Goal: Transaction & Acquisition: Obtain resource

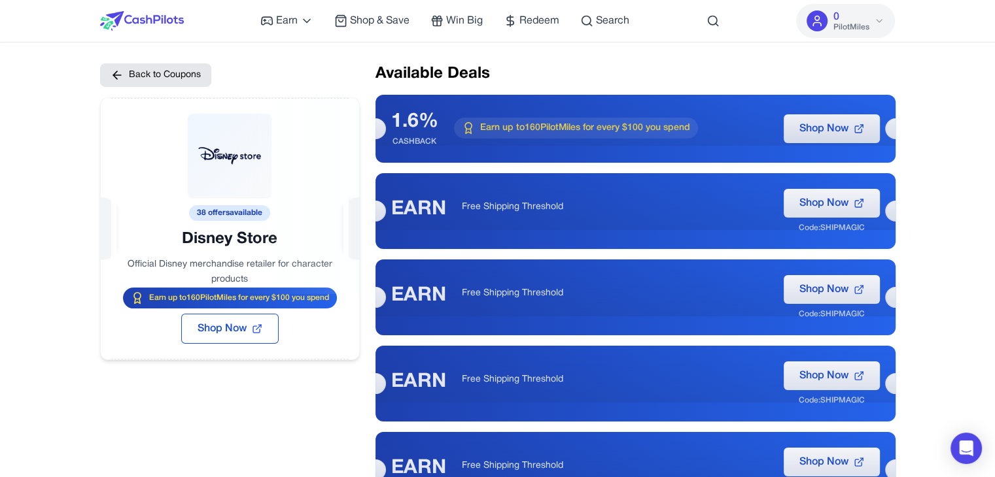
click at [220, 215] on div at bounding box center [230, 196] width 258 height 196
click at [226, 211] on div at bounding box center [230, 196] width 258 height 196
click at [253, 216] on div at bounding box center [230, 196] width 258 height 196
click at [206, 216] on div at bounding box center [230, 196] width 258 height 196
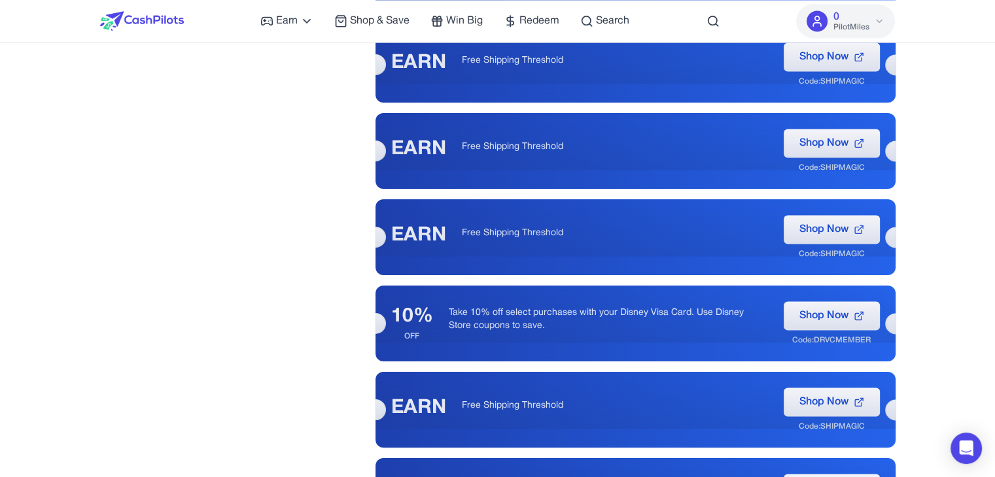
scroll to position [1588, 0]
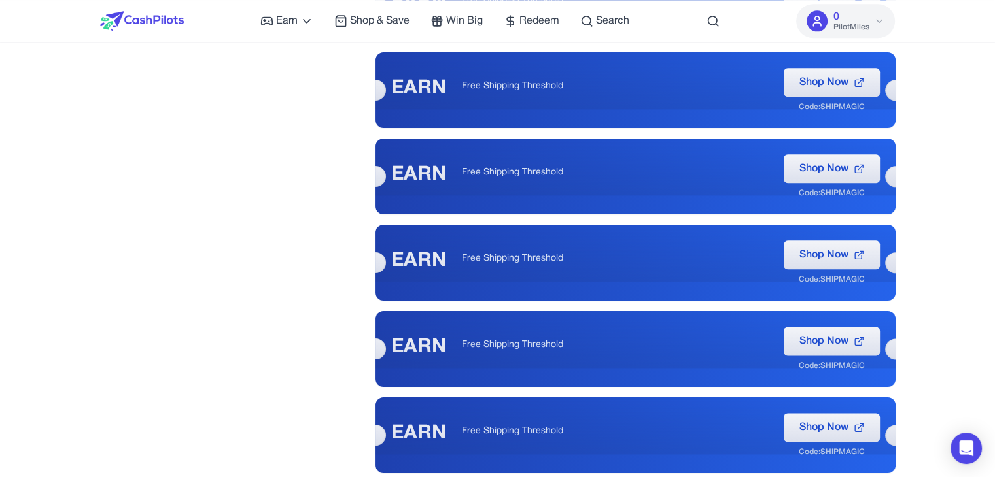
click at [136, 12] on img at bounding box center [142, 21] width 84 height 20
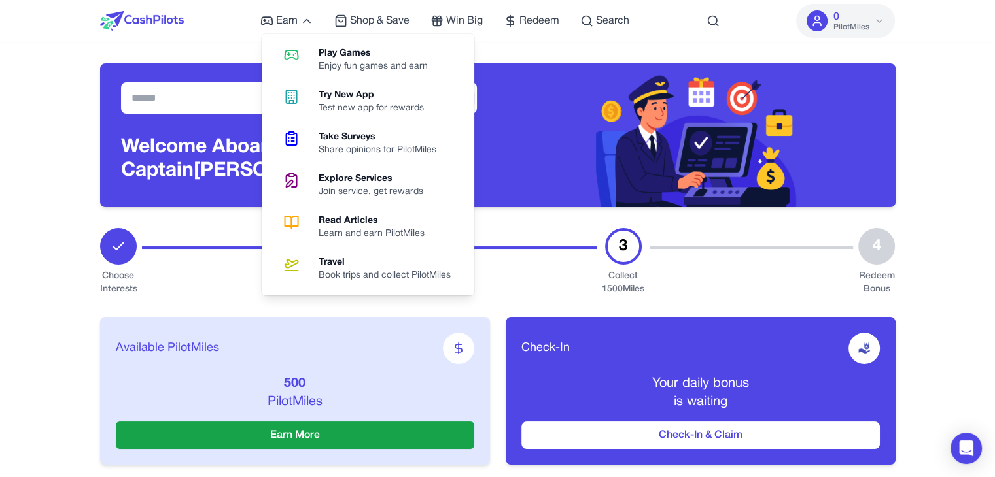
click at [207, 306] on div "Available PilotMiles 500 PilotMiles Earn More Check-In Your daily bonus is wait…" at bounding box center [497, 391] width 795 height 190
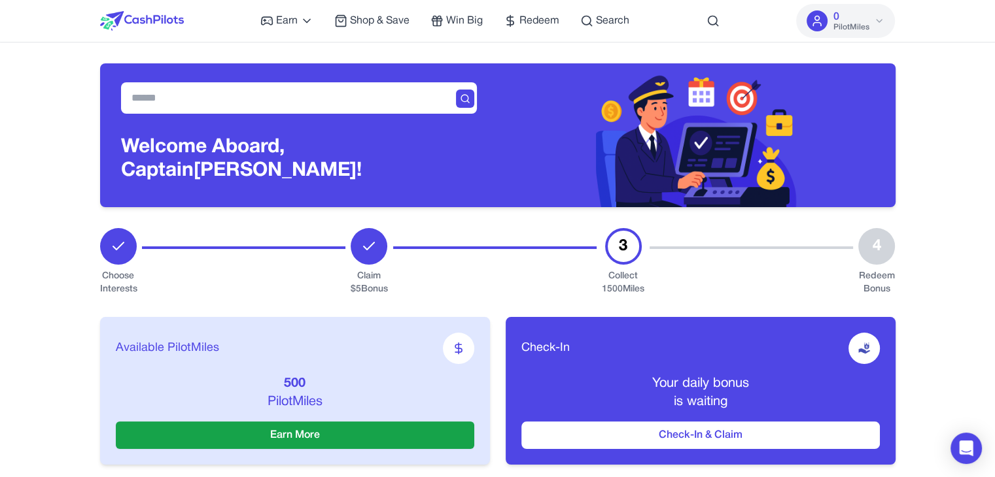
click at [642, 245] on div "3" at bounding box center [623, 246] width 37 height 37
click at [620, 251] on div "3" at bounding box center [623, 246] width 37 height 37
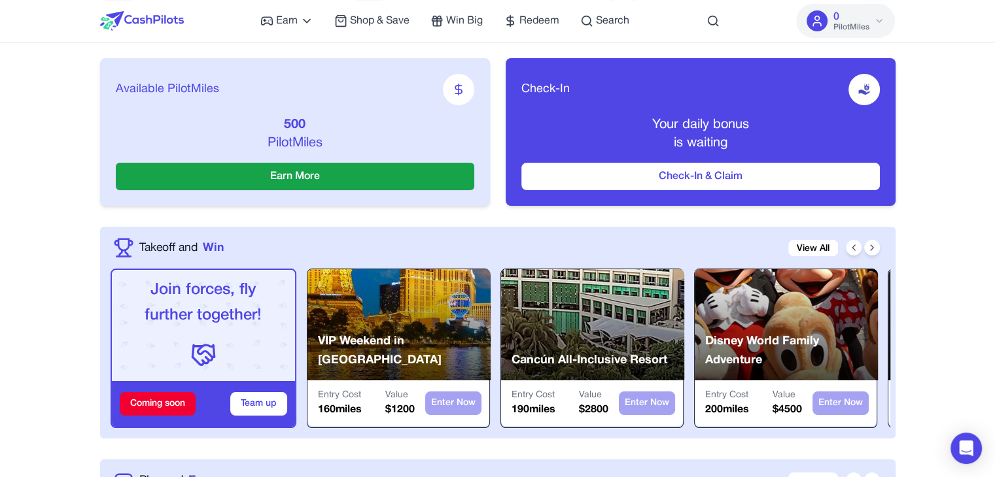
scroll to position [262, 0]
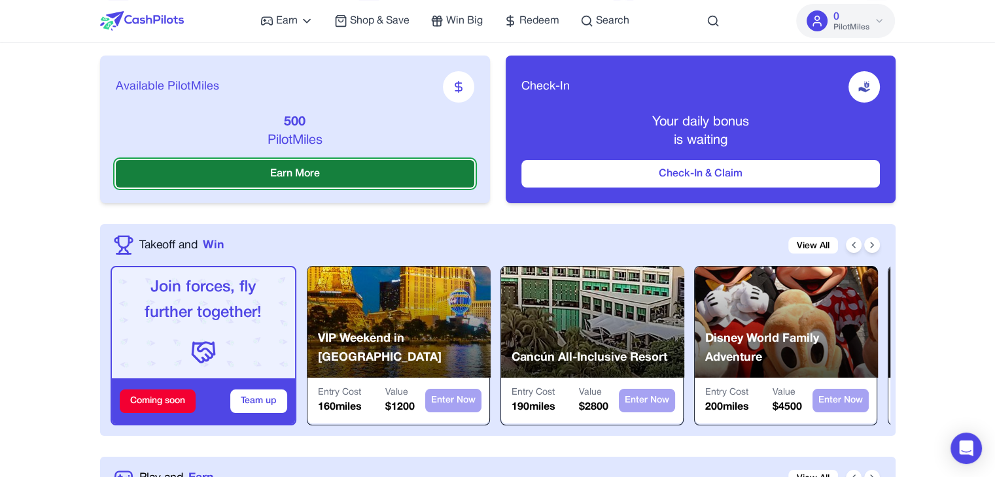
click at [359, 172] on button "Earn More" at bounding box center [295, 173] width 358 height 27
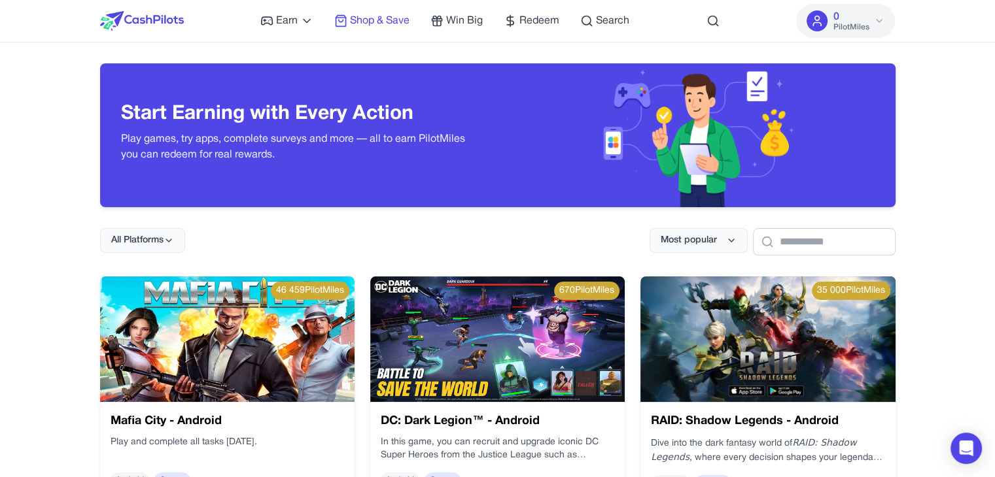
click at [381, 27] on span "Shop & Save" at bounding box center [380, 21] width 60 height 16
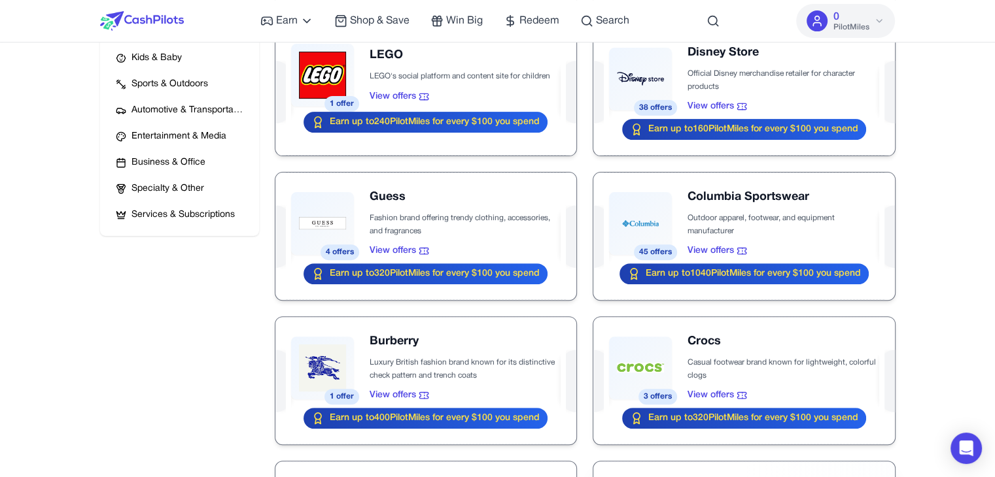
scroll to position [392, 0]
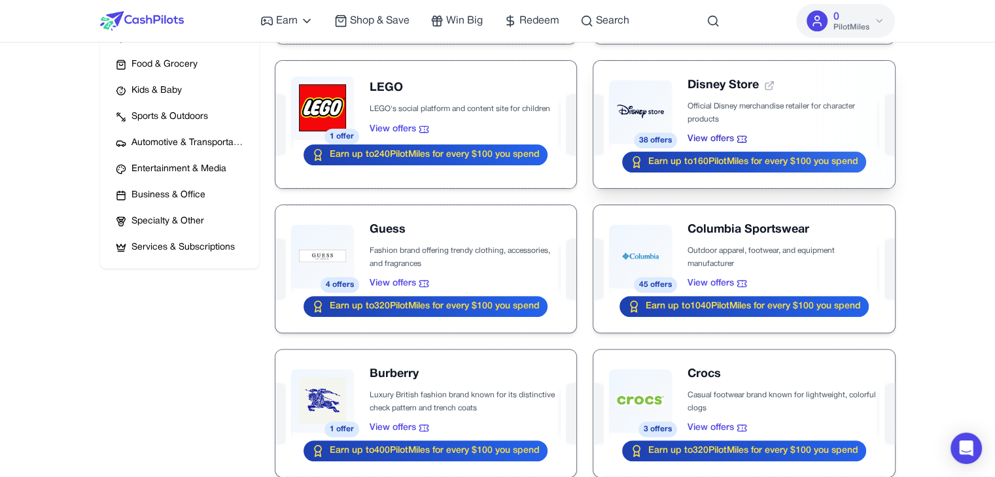
click at [756, 121] on div at bounding box center [743, 125] width 301 height 128
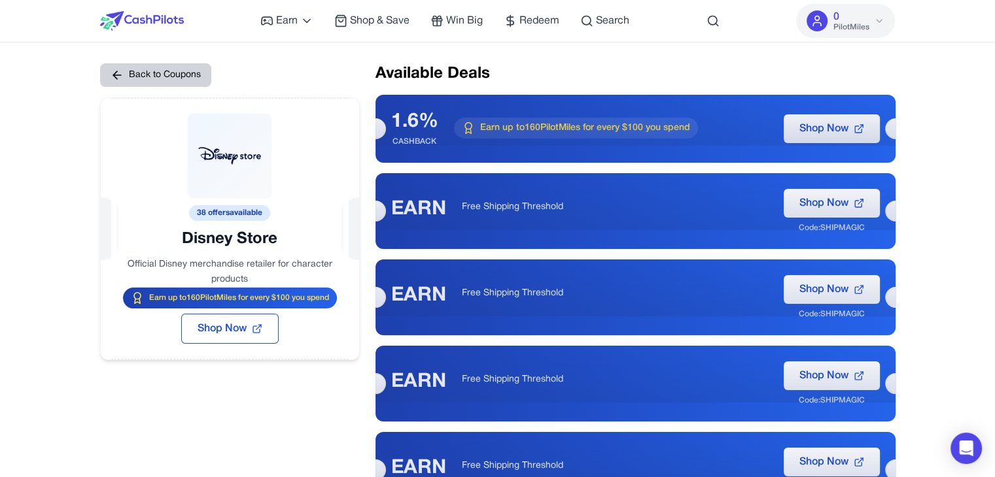
click at [608, 104] on button "Back to Coupons" at bounding box center [664, 132] width 113 height 57
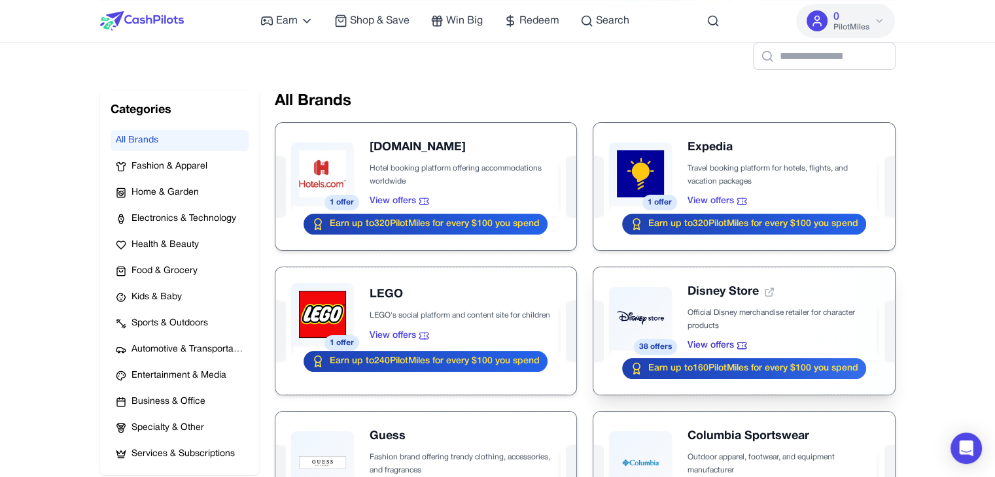
scroll to position [196, 0]
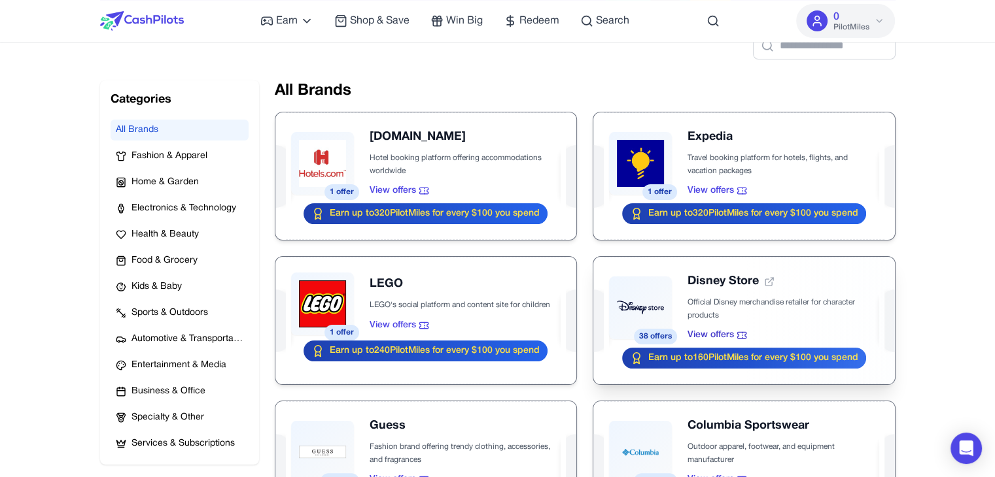
click at [680, 313] on div at bounding box center [743, 321] width 301 height 128
